Goal: Information Seeking & Learning: Learn about a topic

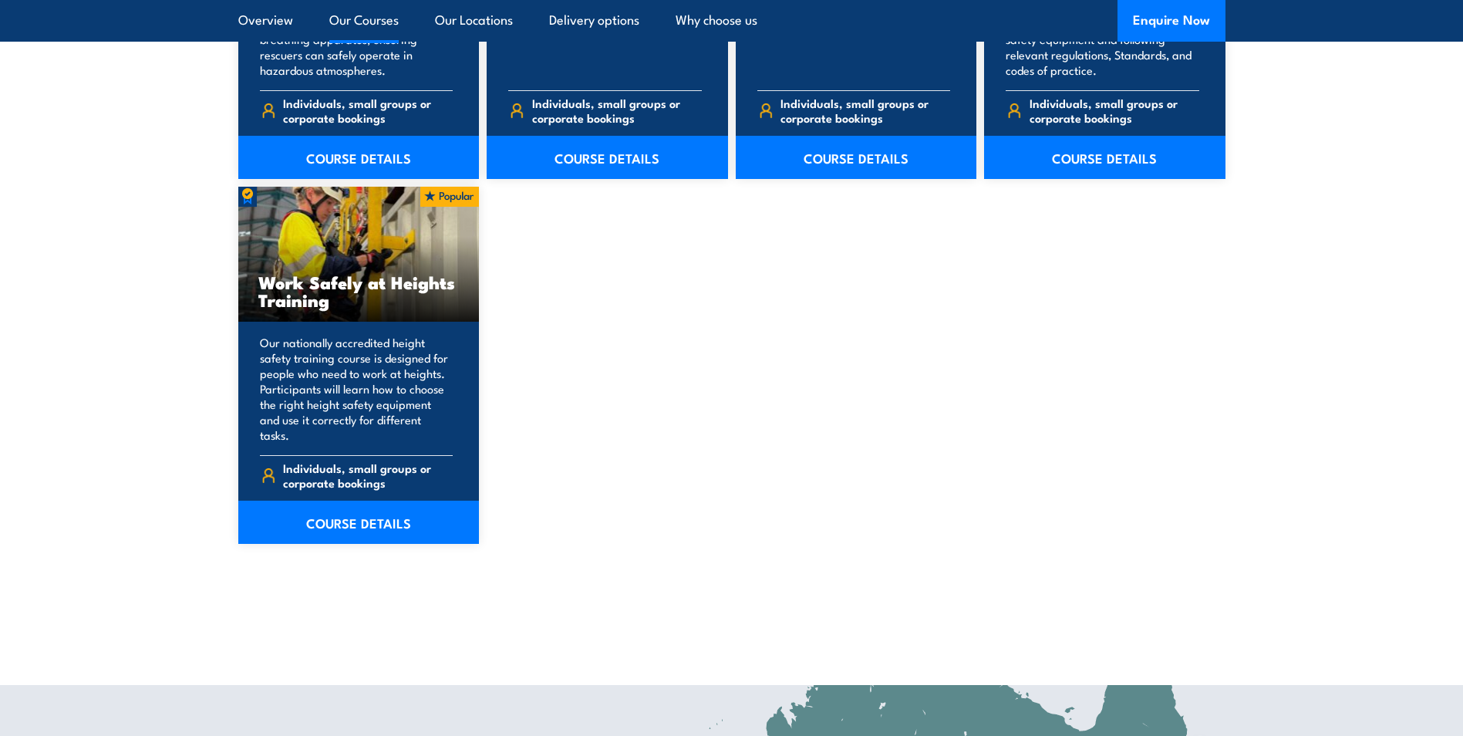
scroll to position [1929, 0]
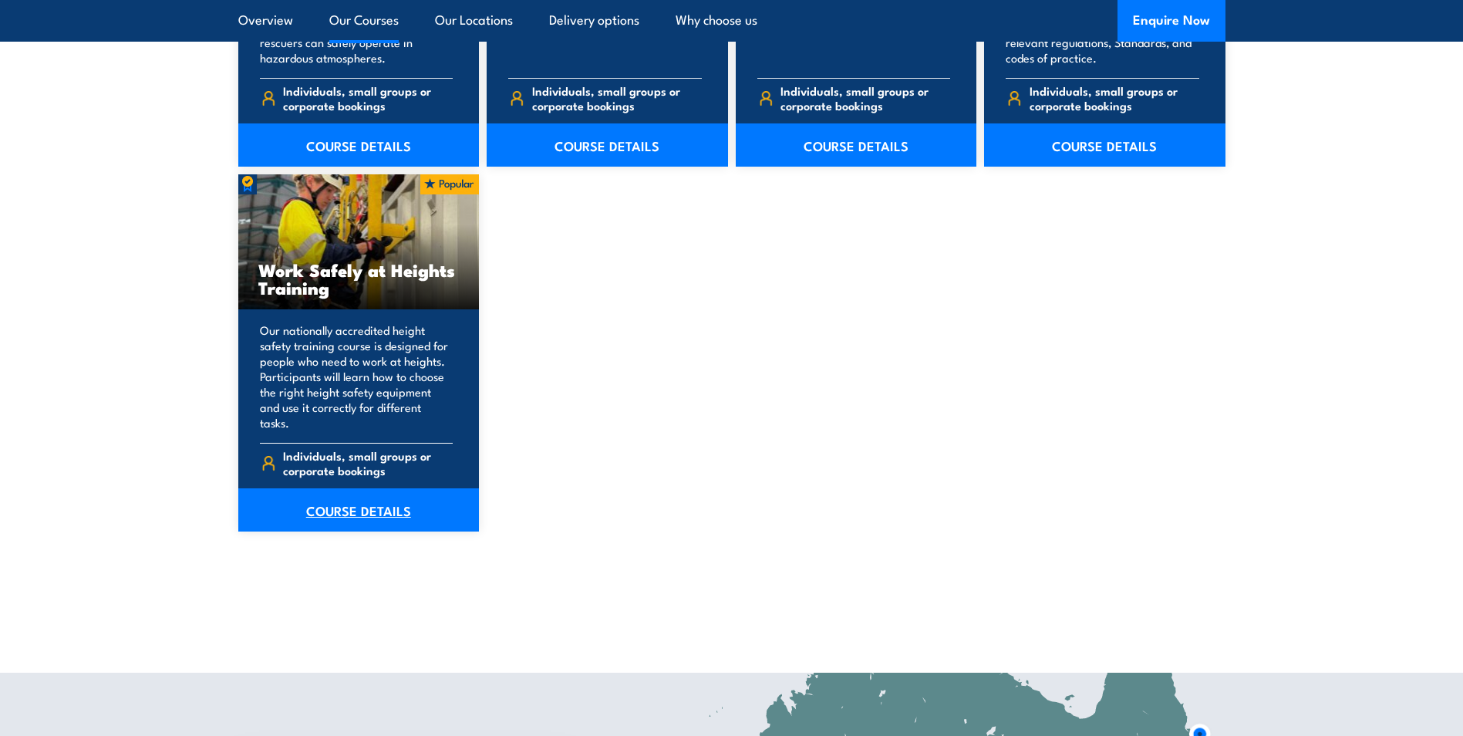
click at [410, 491] on link "COURSE DETAILS" at bounding box center [358, 509] width 241 height 43
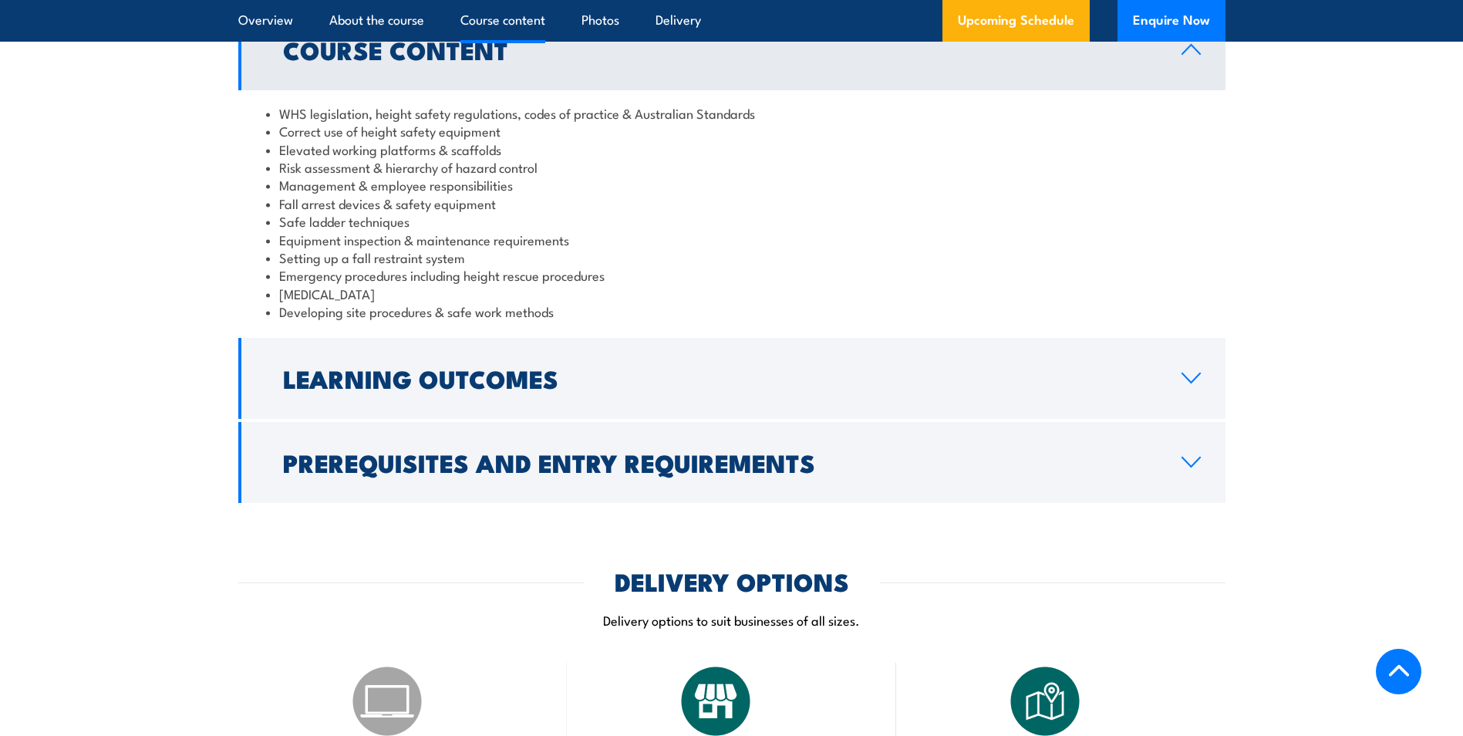
scroll to position [1311, 0]
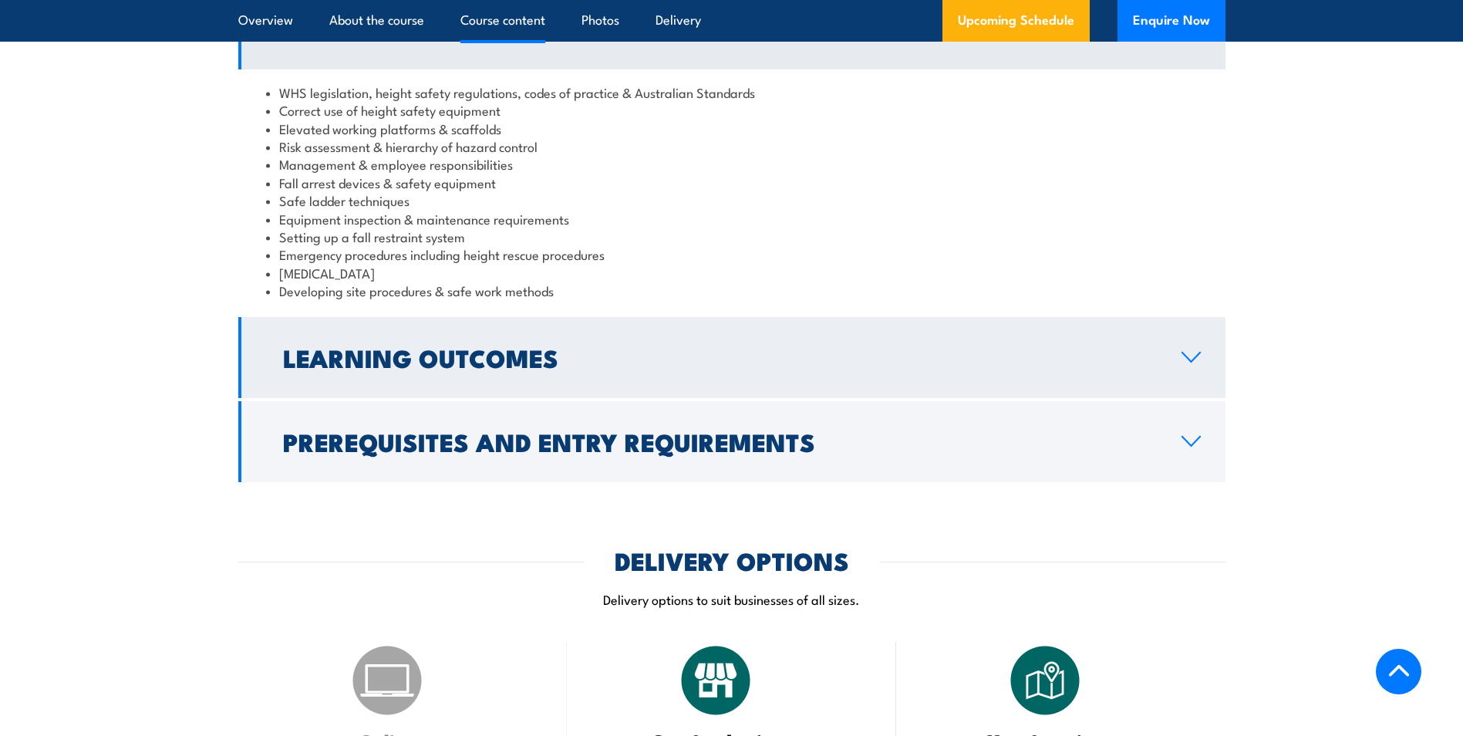
click at [424, 366] on h2 "Learning Outcomes" at bounding box center [720, 357] width 874 height 22
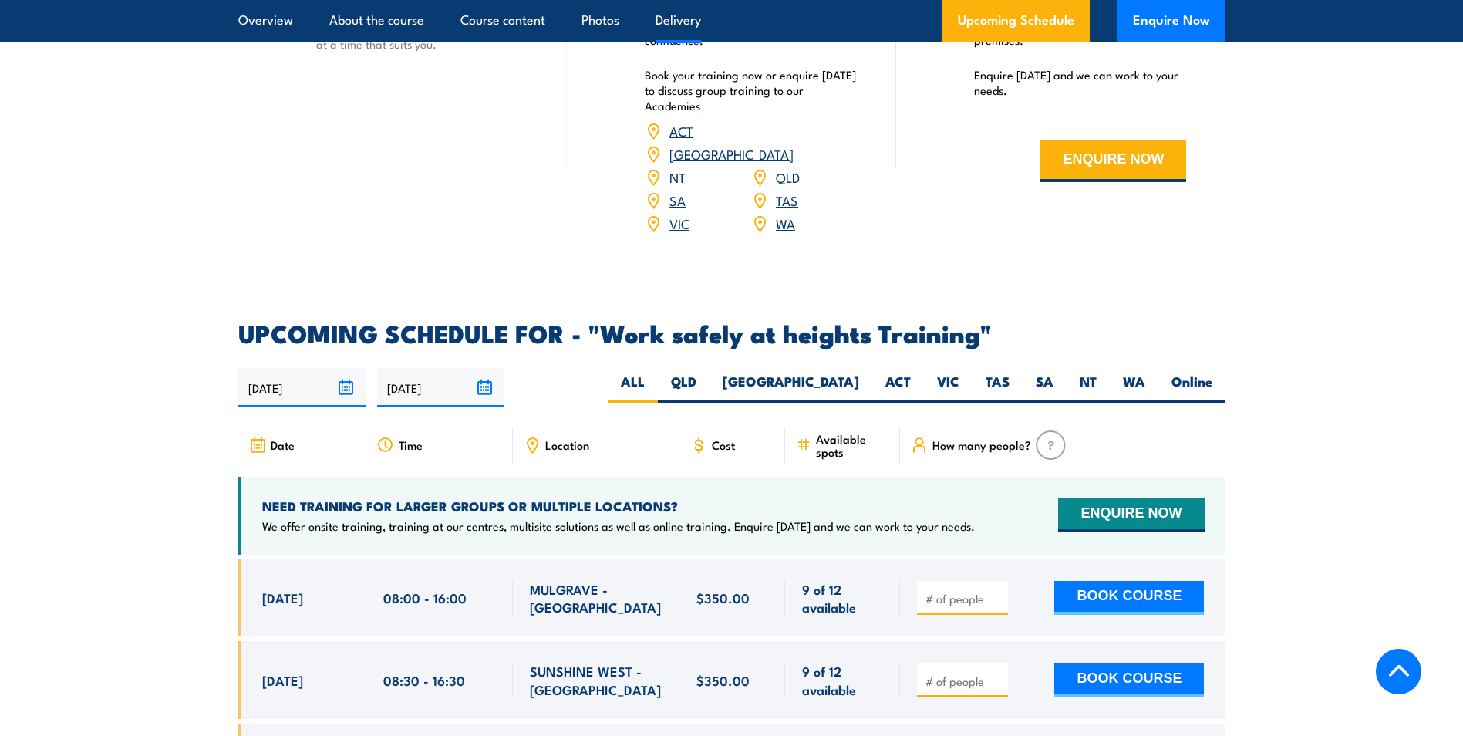
scroll to position [2006, 0]
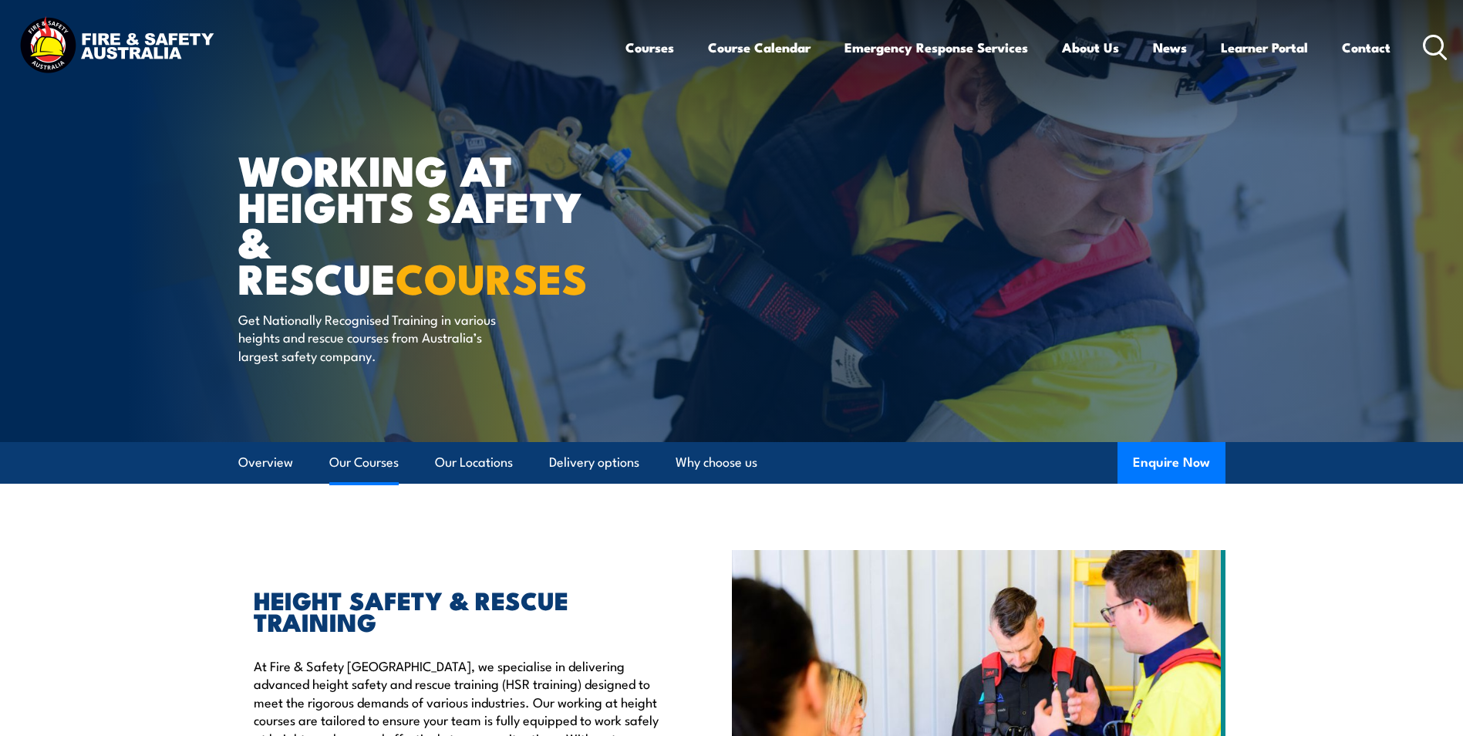
scroll to position [1929, 0]
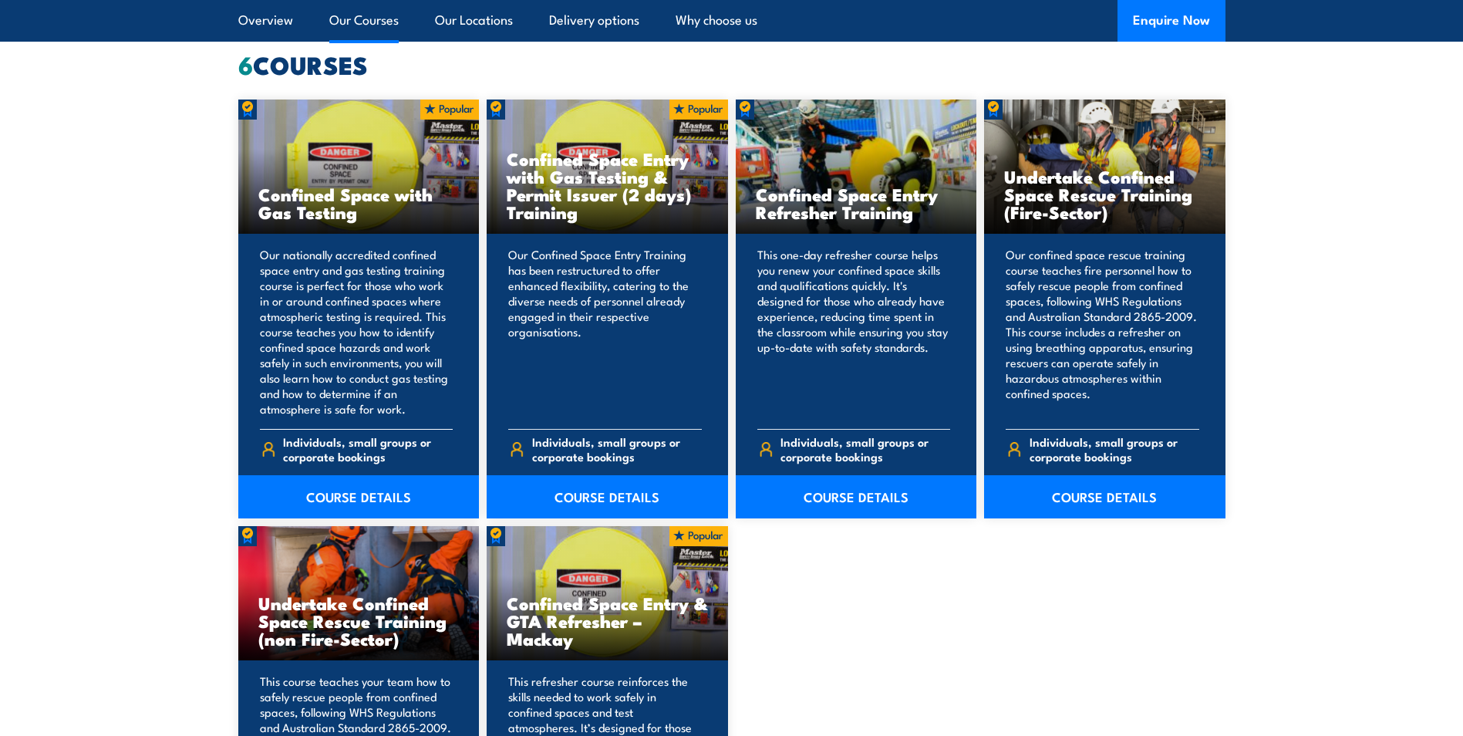
scroll to position [1234, 0]
